Goal: Information Seeking & Learning: Learn about a topic

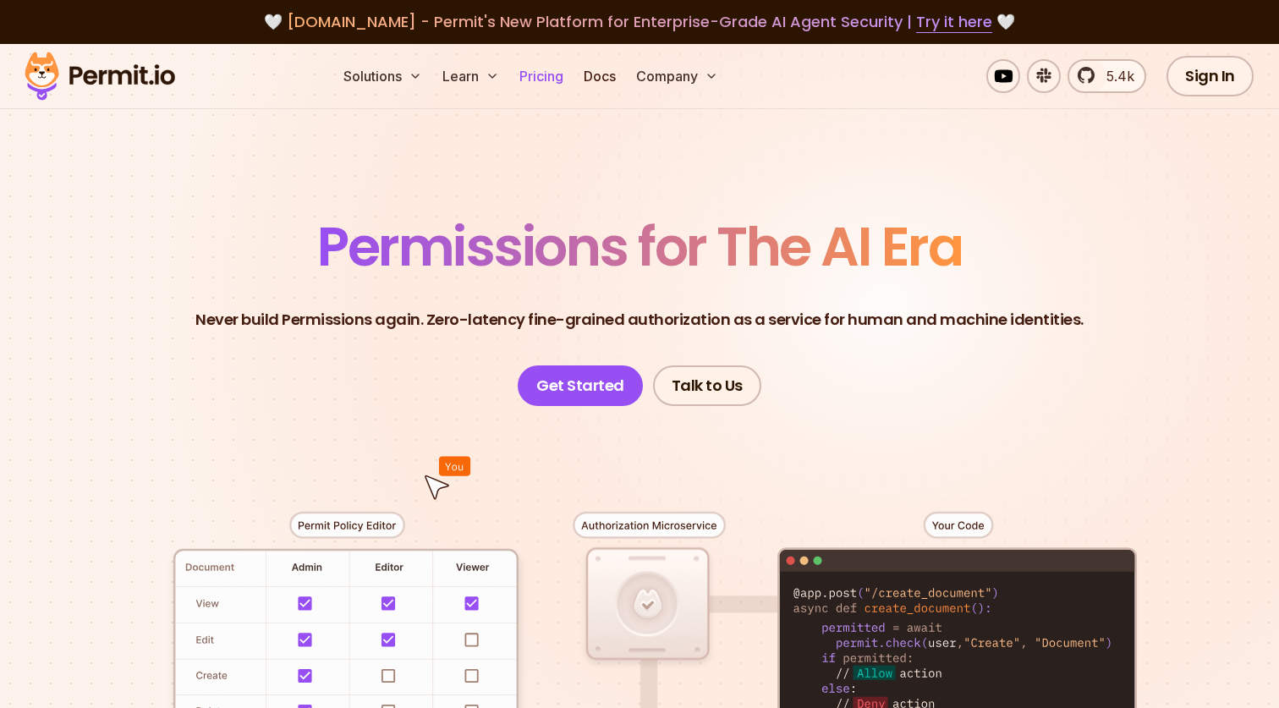
click at [551, 72] on link "Pricing" at bounding box center [542, 76] width 58 height 34
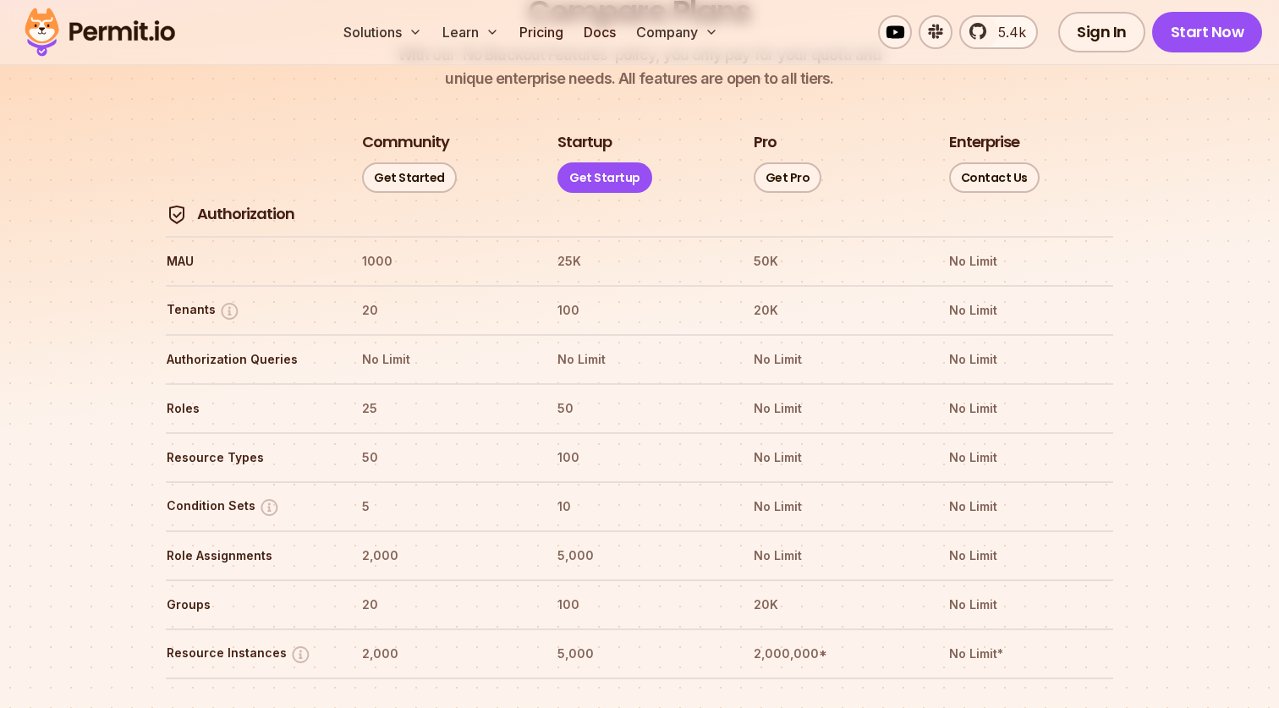
scroll to position [1949, 0]
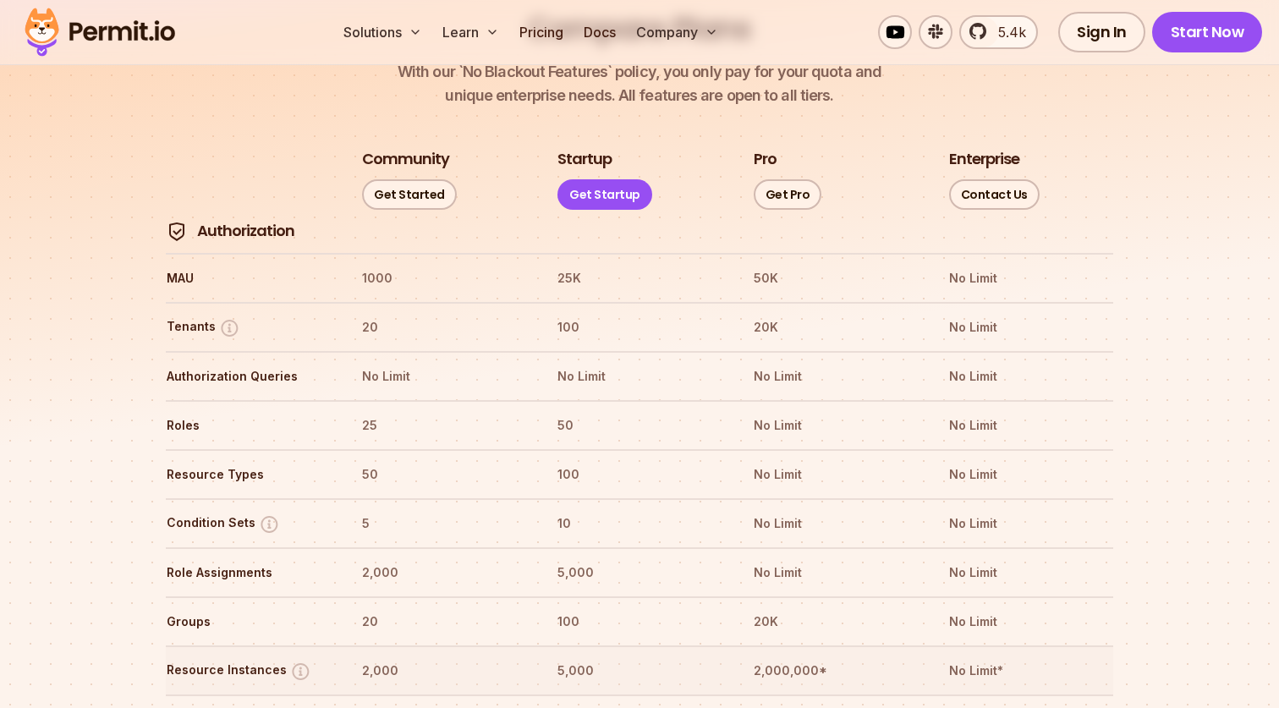
click at [383, 657] on th "2,000" at bounding box center [443, 670] width 165 height 27
click at [432, 646] on tr "Resource Instances 2,000 5,000 2,000,000* No Limit*" at bounding box center [640, 670] width 948 height 49
